Goal: Task Accomplishment & Management: Manage account settings

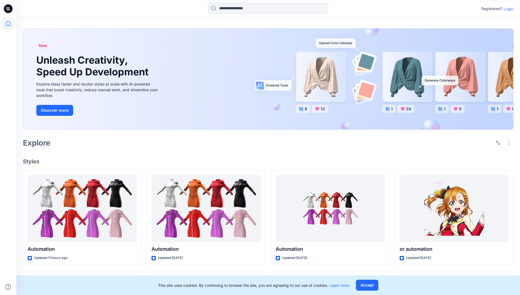
click at [507, 9] on p "Login" at bounding box center [509, 9] width 10 height 6
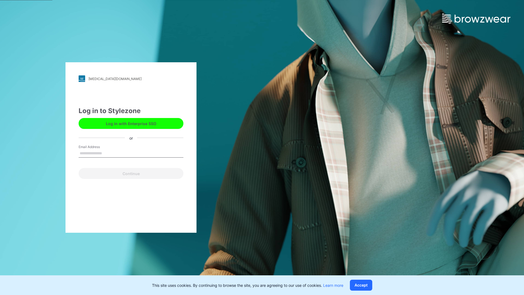
click at [108, 153] on input "Email Address" at bounding box center [131, 153] width 105 height 8
type input "**********"
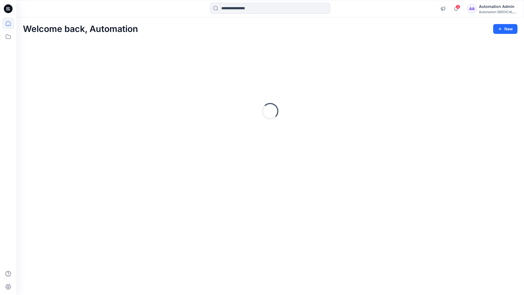
click at [10, 23] on icon at bounding box center [8, 23] width 5 height 5
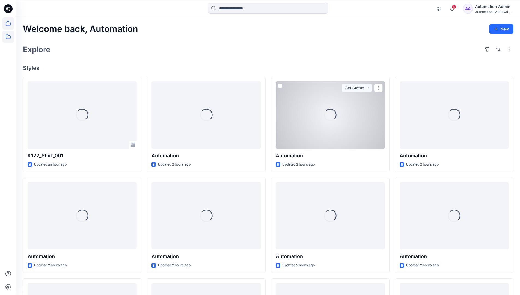
click at [10, 37] on icon at bounding box center [8, 37] width 12 height 12
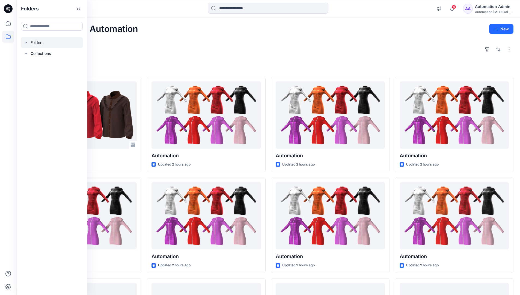
click at [38, 44] on div at bounding box center [52, 42] width 62 height 11
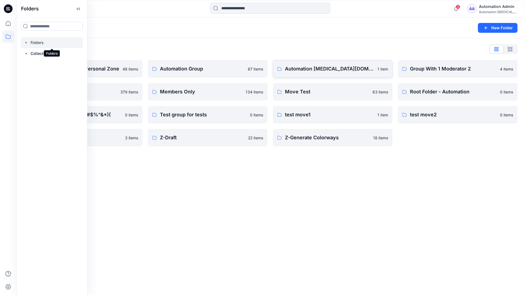
click at [295, 73] on link "Automation [MEDICAL_DATA][DOMAIN_NAME] 1 item" at bounding box center [333, 68] width 120 height 17
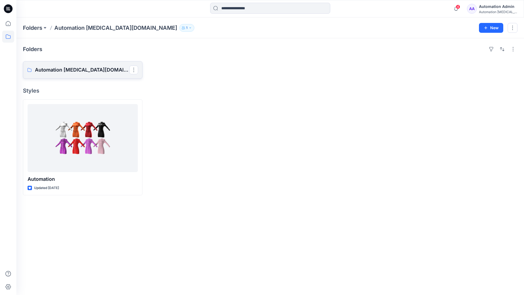
click at [72, 67] on p "Automation [MEDICAL_DATA][DOMAIN_NAME] Board" at bounding box center [82, 70] width 94 height 8
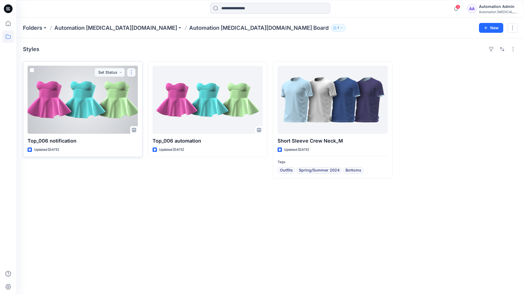
click at [131, 75] on button "button" at bounding box center [131, 72] width 9 height 9
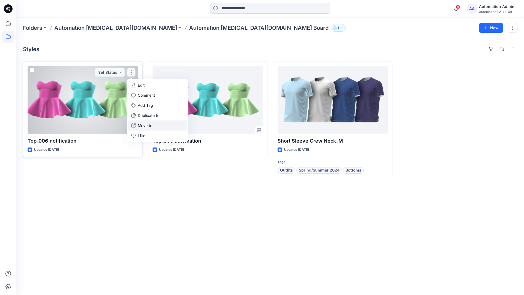
click at [136, 125] on button "Move to" at bounding box center [157, 125] width 59 height 10
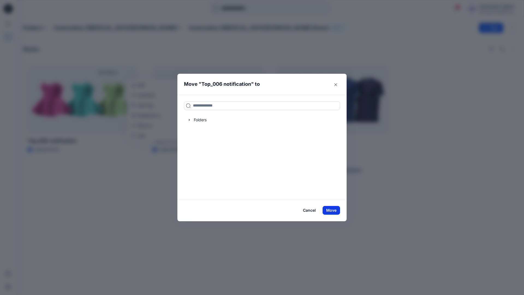
click at [333, 211] on button "Move" at bounding box center [331, 210] width 17 height 9
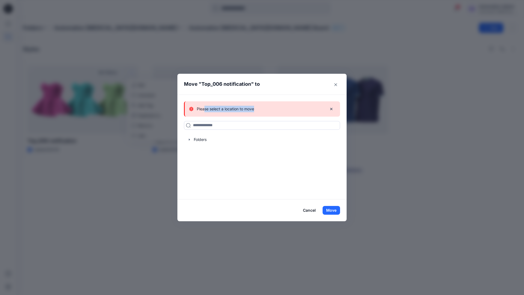
drag, startPoint x: 333, startPoint y: 211, endPoint x: 205, endPoint y: 107, distance: 165.2
click at [205, 107] on div "Please select a location to move" at bounding box center [255, 109] width 133 height 7
click at [331, 109] on icon "button" at bounding box center [331, 109] width 4 height 4
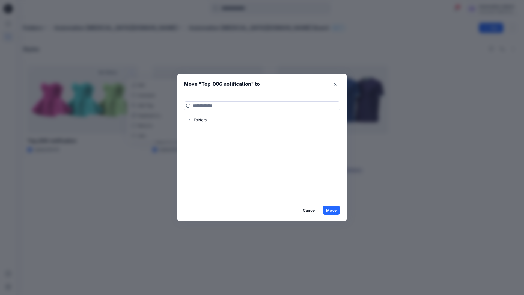
click at [309, 211] on button "Cancel" at bounding box center [309, 210] width 20 height 9
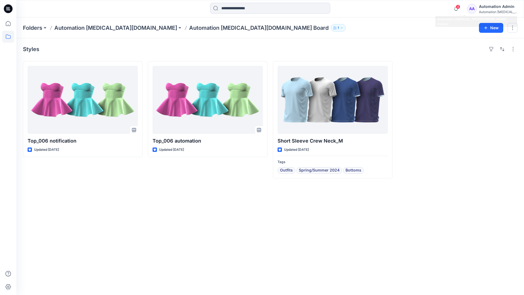
click at [486, 10] on div "Automation [MEDICAL_DATA]..." at bounding box center [498, 12] width 38 height 4
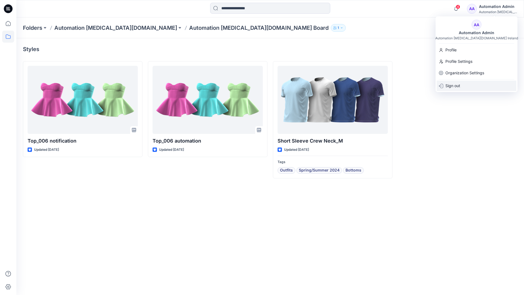
click at [460, 88] on p "Sign out" at bounding box center [453, 86] width 15 height 10
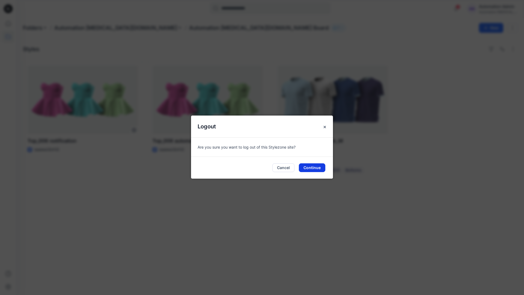
click at [318, 166] on button "Continue" at bounding box center [312, 167] width 26 height 9
